Goal: Check status

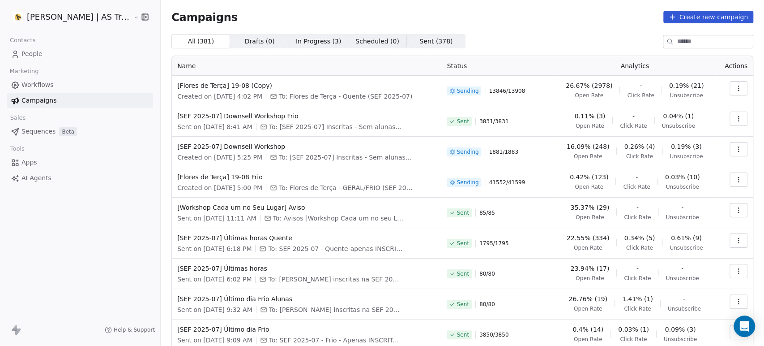
click at [469, 181] on span "Sending" at bounding box center [468, 182] width 22 height 7
drag, startPoint x: 460, startPoint y: 183, endPoint x: 503, endPoint y: 187, distance: 43.6
click at [503, 187] on div "Sending 41552 / 41599" at bounding box center [497, 182] width 101 height 20
click at [543, 192] on td "Sending 41552 / 41599" at bounding box center [497, 182] width 112 height 30
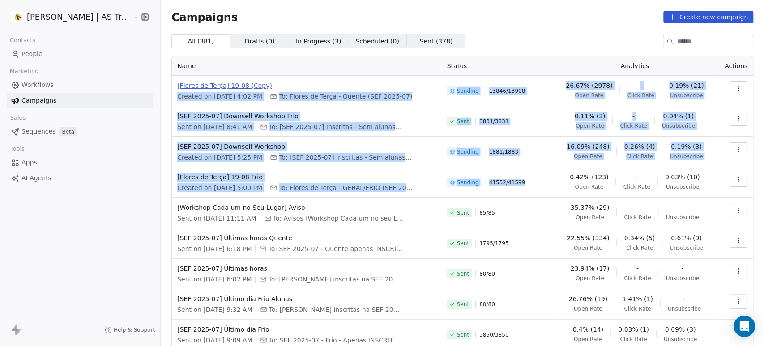
drag, startPoint x: 542, startPoint y: 184, endPoint x: 441, endPoint y: 83, distance: 143.1
click at [441, 83] on tbody "[Flores de Terça] 19-08 (Copy) Created on [DATE] 4:02 PM To: Flores de Terça - …" at bounding box center [462, 228] width 581 height 304
click at [412, 92] on div "Created on [DATE] 4:02 PM To: Flores de Terça - Quente (SEF 2025-07)" at bounding box center [306, 96] width 259 height 9
